Goal: Task Accomplishment & Management: Complete application form

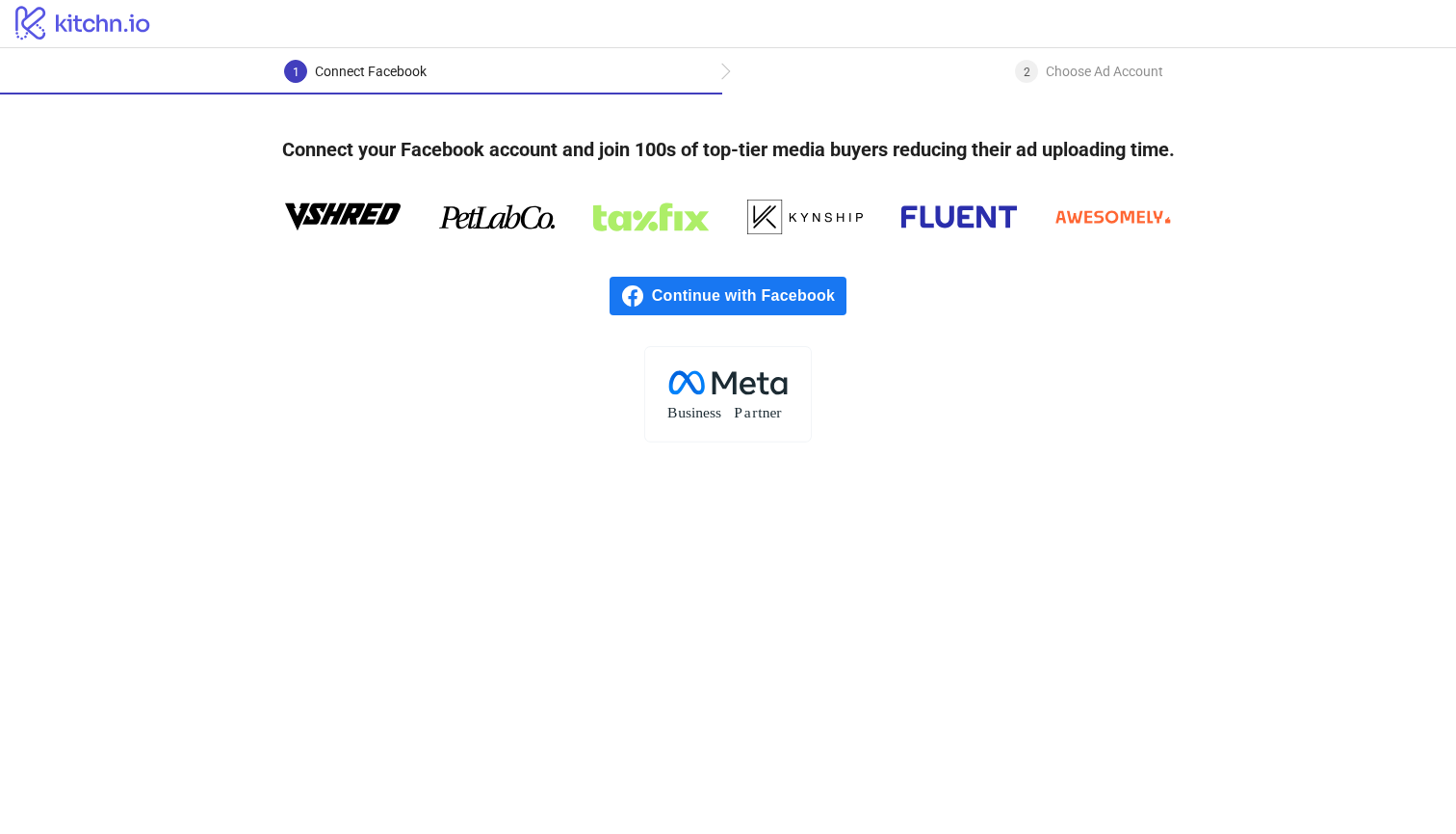
click at [733, 277] on span "Continue with Facebook" at bounding box center [749, 296] width 195 height 39
click at [715, 277] on span "Continue with Facebook" at bounding box center [749, 296] width 195 height 39
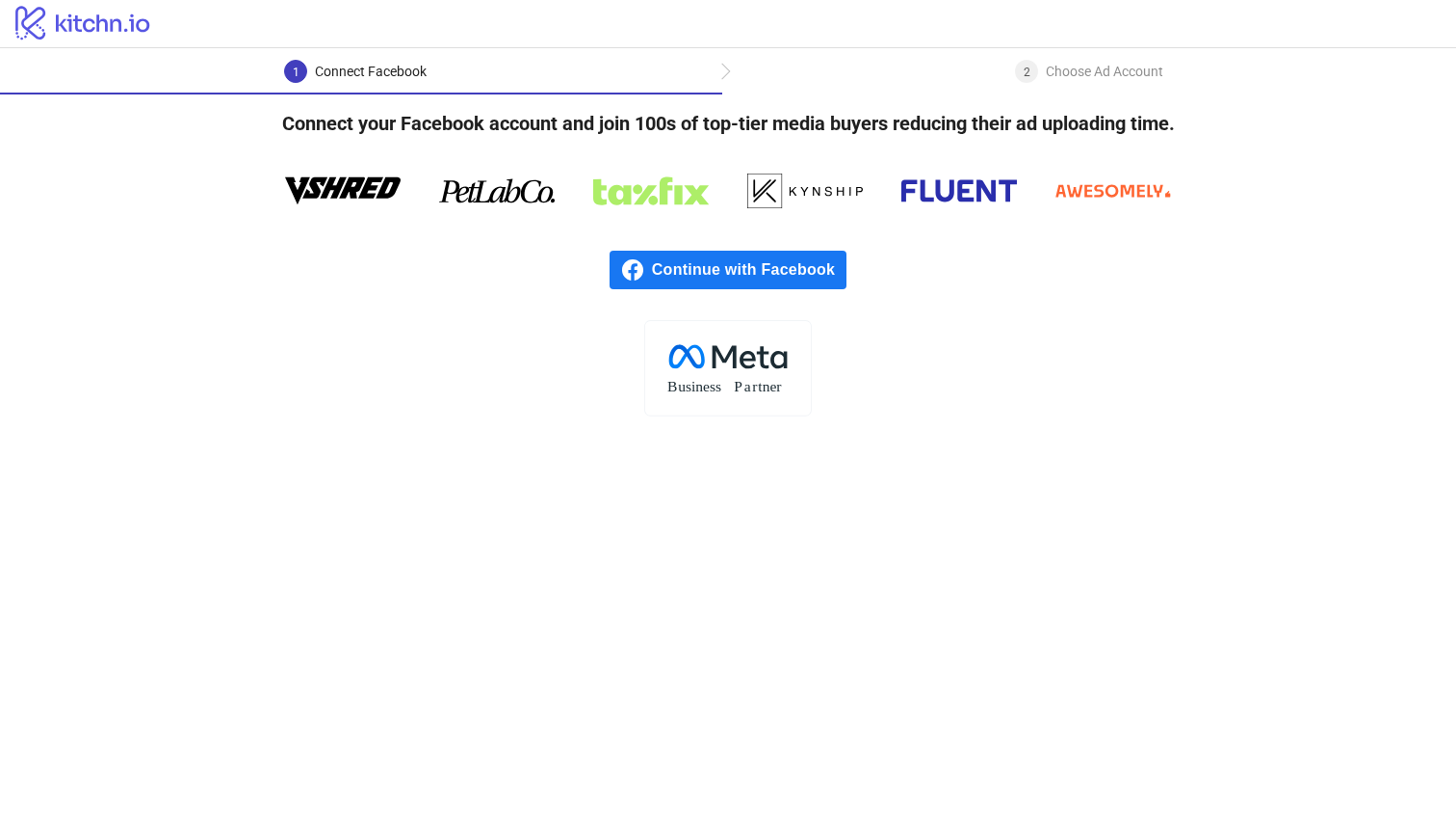
click at [718, 288] on span "Continue with Facebook" at bounding box center [749, 270] width 195 height 39
click at [728, 263] on span "Continue with Facebook" at bounding box center [749, 270] width 195 height 39
click at [734, 369] on rect at bounding box center [728, 367] width 167 height 96
click at [922, 392] on div ".cls-1{fill:none;}.cls-2{fill:#fff;}.cls-3{fill:#f1f4f7;}.cls-4,.cls-8{fill:#1c…" at bounding box center [728, 367] width 1456 height 96
click at [977, 77] on div "2 Choose Ad Account" at bounding box center [1089, 77] width 734 height 35
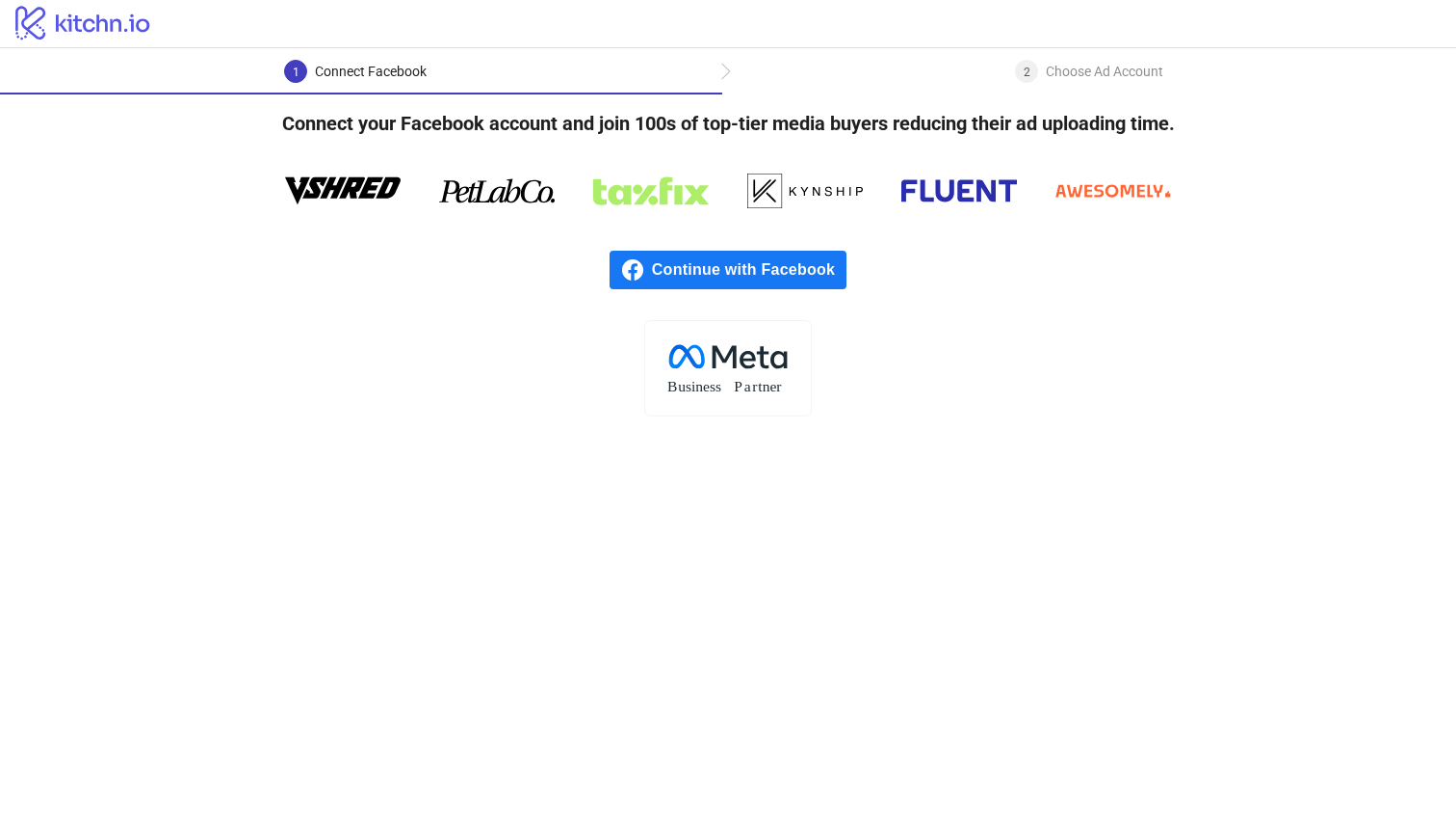
click at [722, 73] on div "2 Choose Ad Account" at bounding box center [1089, 77] width 734 height 35
click at [782, 271] on span "Continue with Facebook" at bounding box center [749, 270] width 195 height 39
click at [830, 271] on span "Continue with Facebook" at bounding box center [749, 270] width 195 height 39
click at [739, 257] on span "Continue with Facebook" at bounding box center [749, 270] width 195 height 39
